Goal: Task Accomplishment & Management: Use online tool/utility

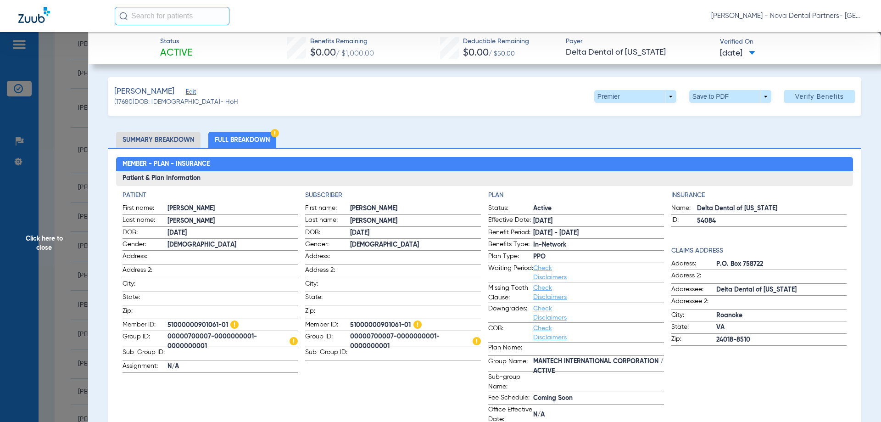
click at [60, 61] on span "Click here to close" at bounding box center [44, 243] width 88 height 422
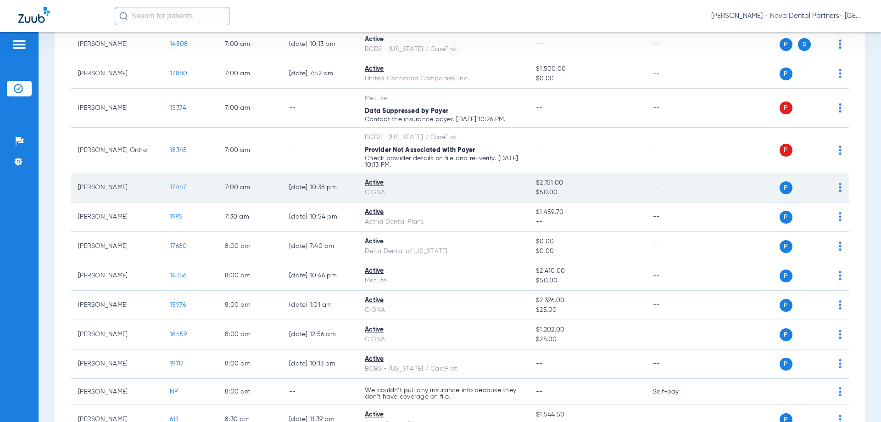
click at [183, 188] on span "17447" at bounding box center [178, 187] width 17 height 6
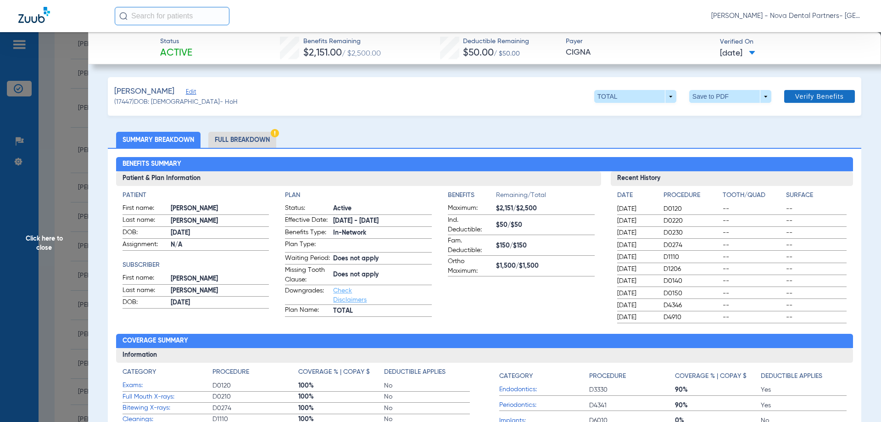
click at [814, 93] on span "Verify Benefits" at bounding box center [819, 96] width 49 height 7
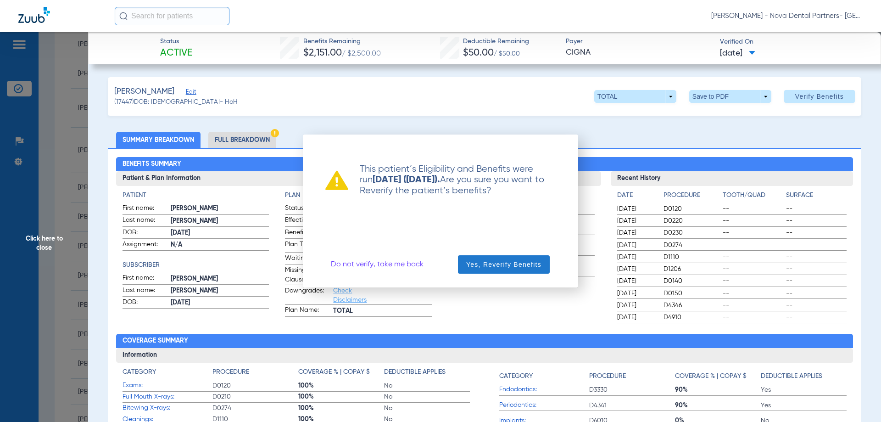
click at [495, 272] on span "button" at bounding box center [504, 264] width 92 height 22
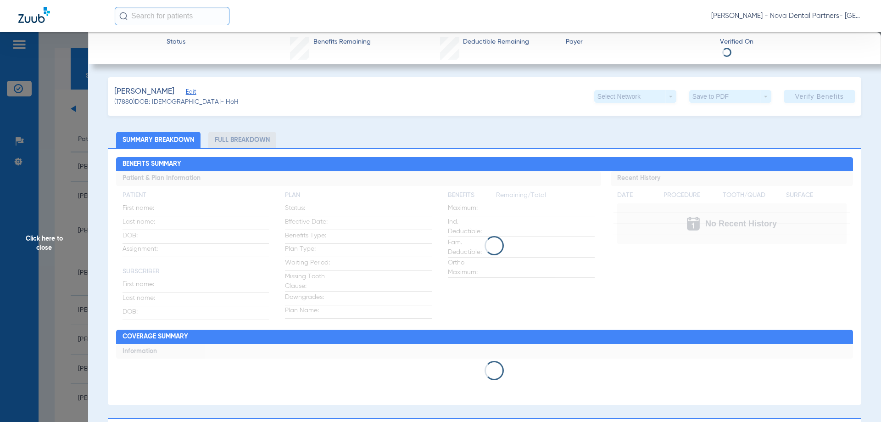
click at [42, 162] on span "Click here to close" at bounding box center [44, 243] width 88 height 422
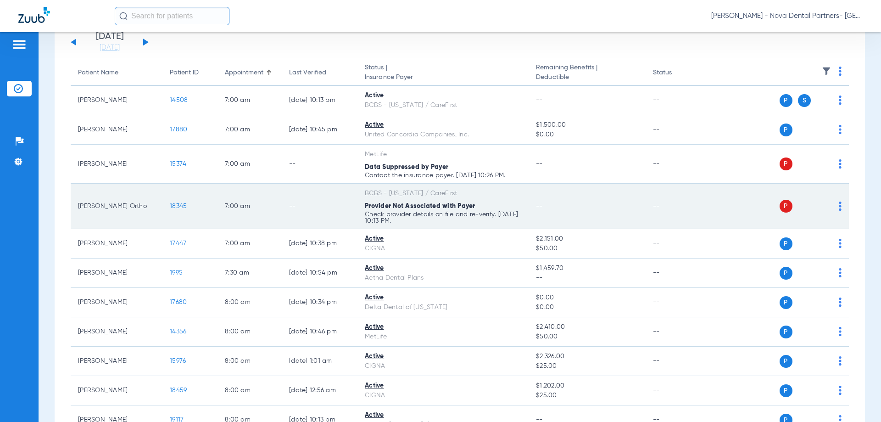
scroll to position [123, 0]
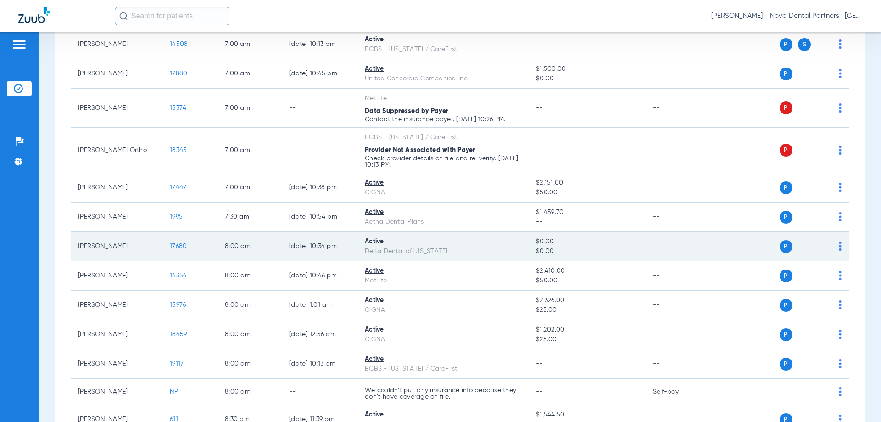
click at [180, 248] on span "17680" at bounding box center [178, 246] width 17 height 6
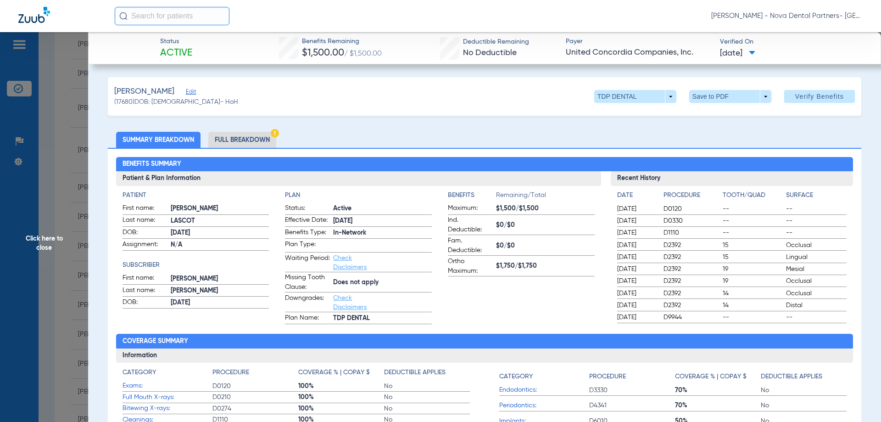
click at [65, 197] on span "Click here to close" at bounding box center [44, 243] width 88 height 422
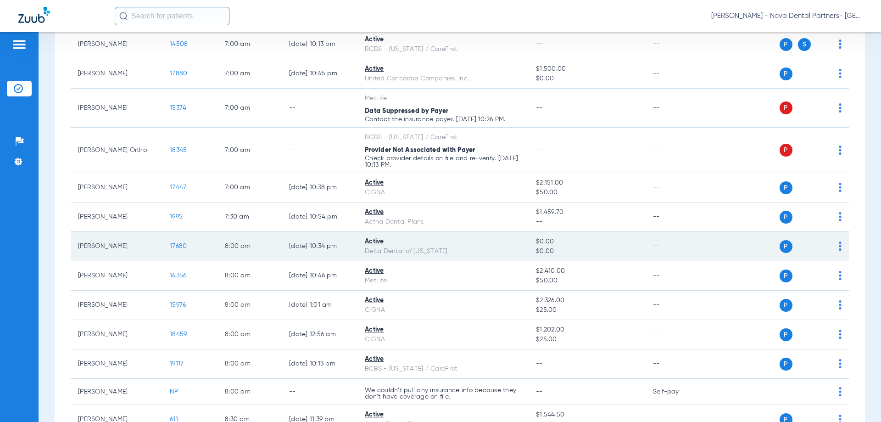
click at [98, 252] on td "[PERSON_NAME]" at bounding box center [117, 246] width 92 height 29
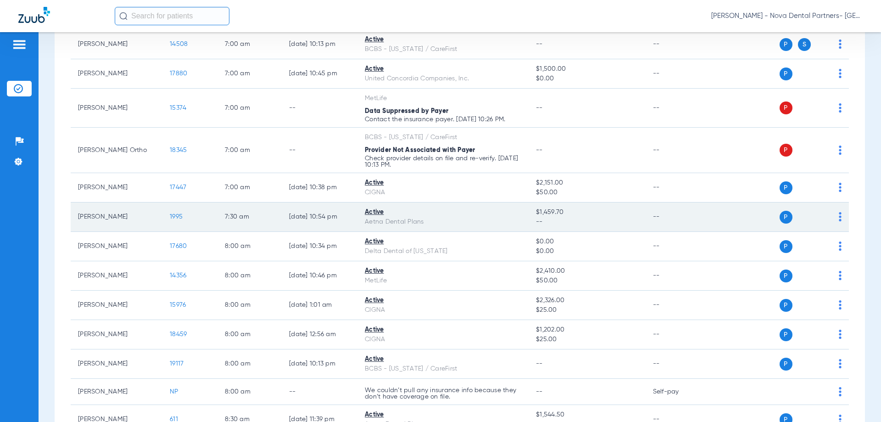
click at [98, 215] on td "[PERSON_NAME]" at bounding box center [117, 216] width 92 height 29
